Goal: Information Seeking & Learning: Learn about a topic

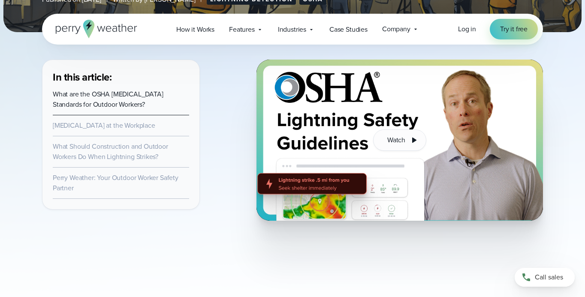
scroll to position [279, 0]
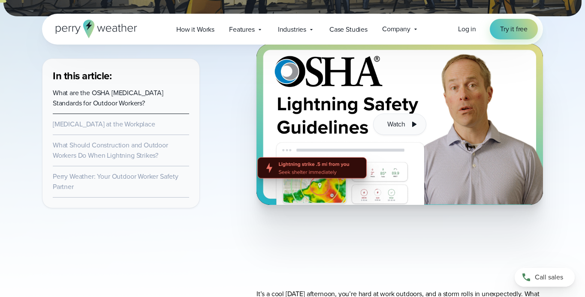
click at [387, 124] on button "Watch" at bounding box center [399, 124] width 53 height 21
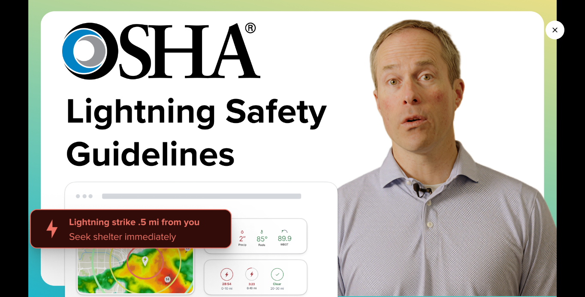
click at [413, 123] on img at bounding box center [292, 148] width 585 height 297
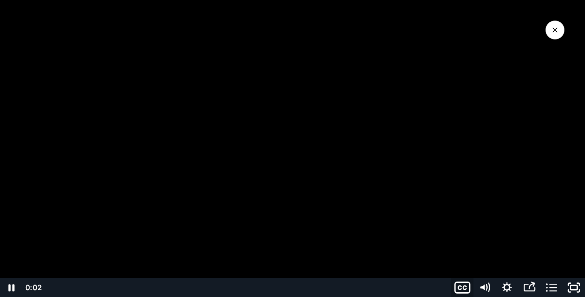
click at [463, 283] on icon "Show captions menu" at bounding box center [462, 288] width 27 height 23
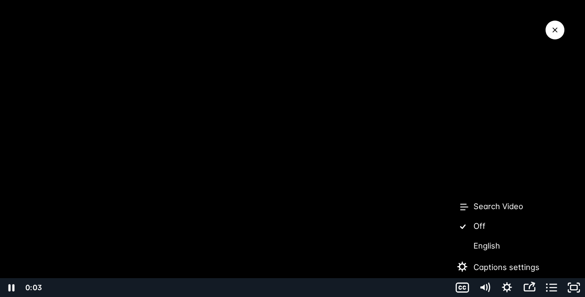
click at [478, 242] on label "English" at bounding box center [507, 246] width 112 height 20
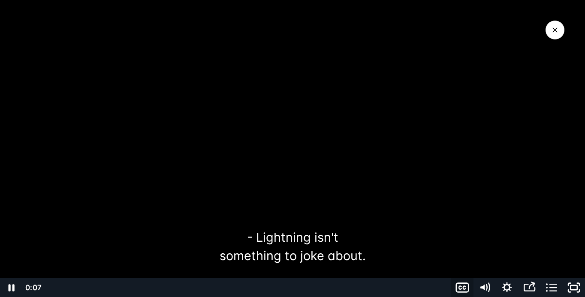
click at [459, 288] on icon "Show captions menu" at bounding box center [462, 287] width 22 height 19
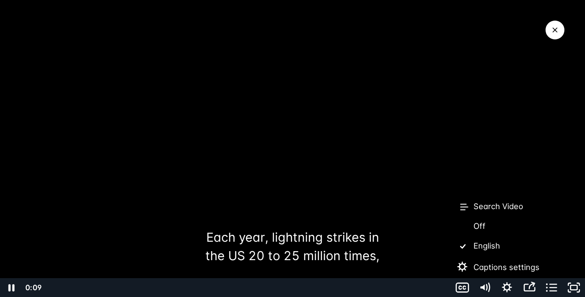
click at [477, 251] on label "English" at bounding box center [507, 246] width 112 height 20
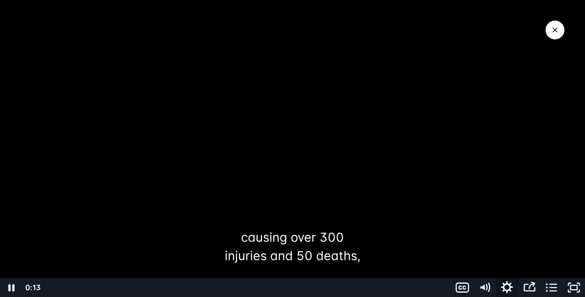
click at [506, 285] on icon "Show settings menu" at bounding box center [507, 287] width 12 height 12
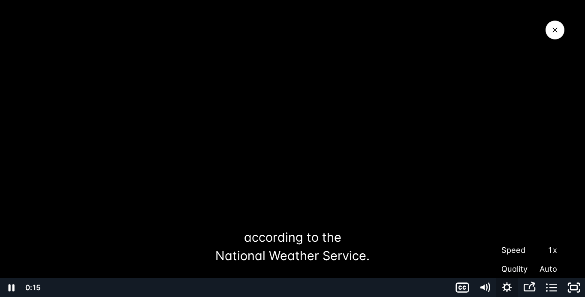
click at [505, 283] on icon "Hide settings menu" at bounding box center [507, 287] width 22 height 19
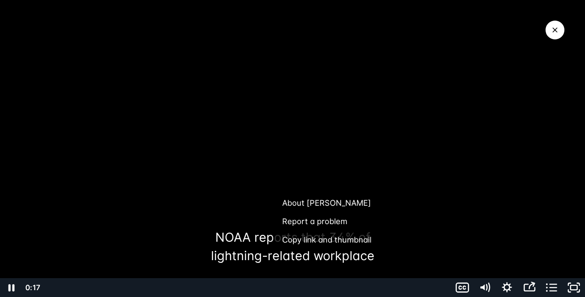
click at [270, 169] on div at bounding box center [292, 148] width 585 height 297
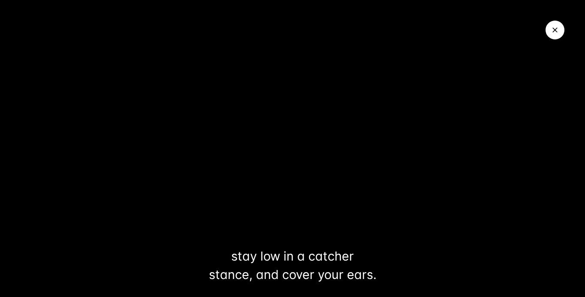
click at [445, 155] on div at bounding box center [292, 148] width 585 height 297
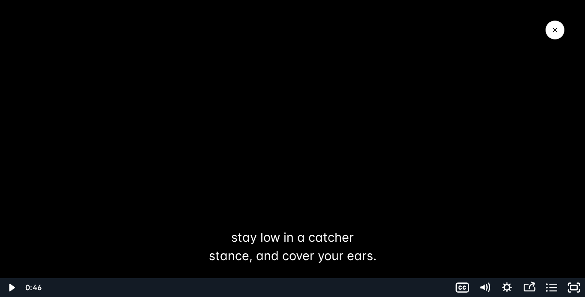
click at [423, 142] on div at bounding box center [292, 148] width 585 height 297
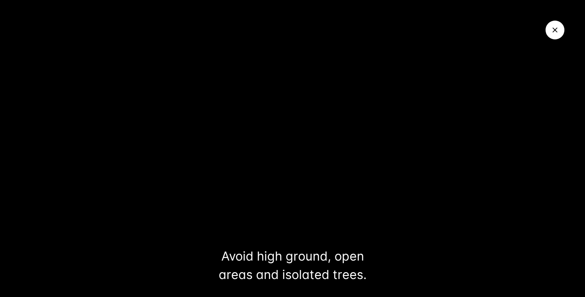
click at [423, 142] on div at bounding box center [292, 148] width 585 height 297
